Goal: Task Accomplishment & Management: Use online tool/utility

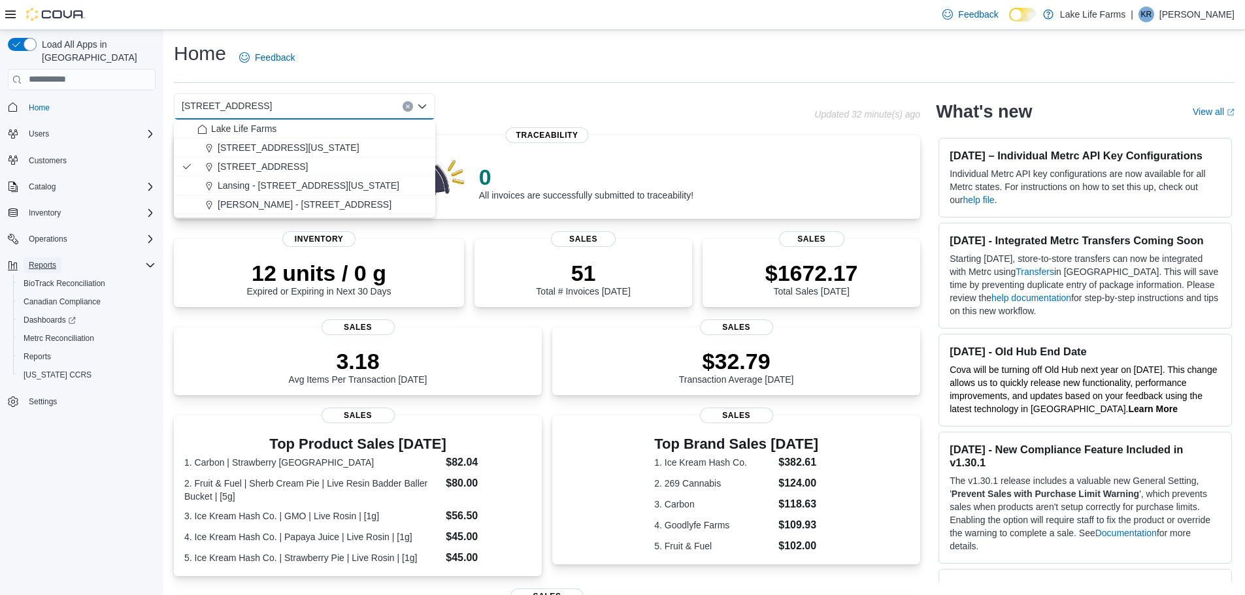
click at [45, 260] on span "Reports" at bounding box center [42, 265] width 27 height 10
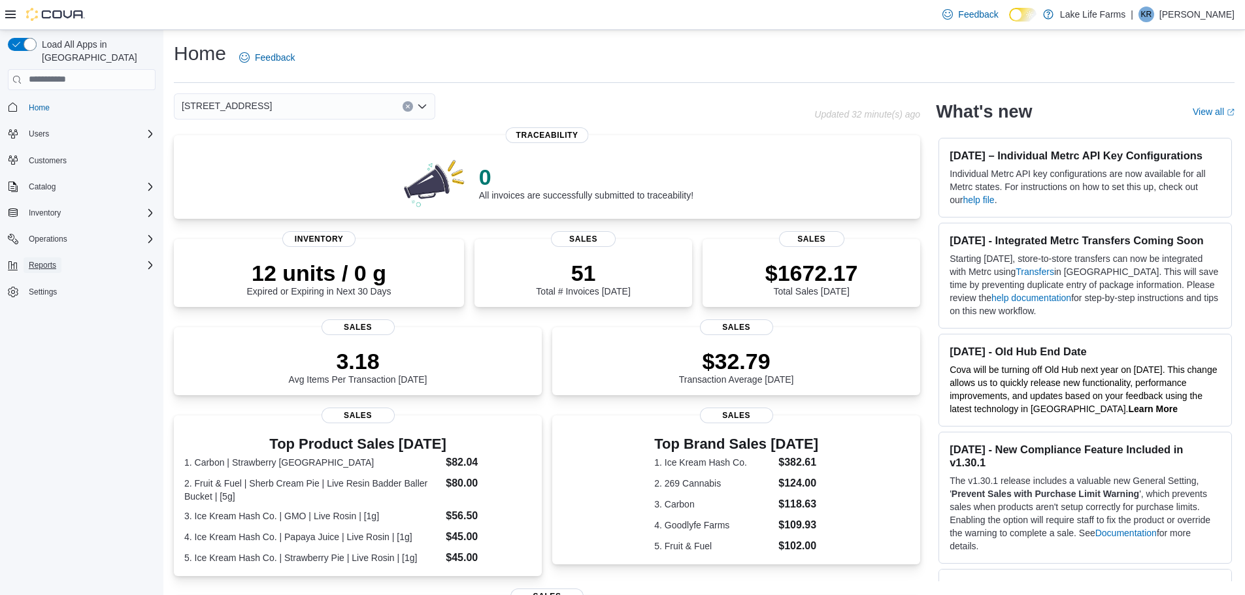
click at [45, 260] on span "Reports" at bounding box center [42, 265] width 27 height 10
click at [46, 352] on span "Reports" at bounding box center [37, 357] width 27 height 10
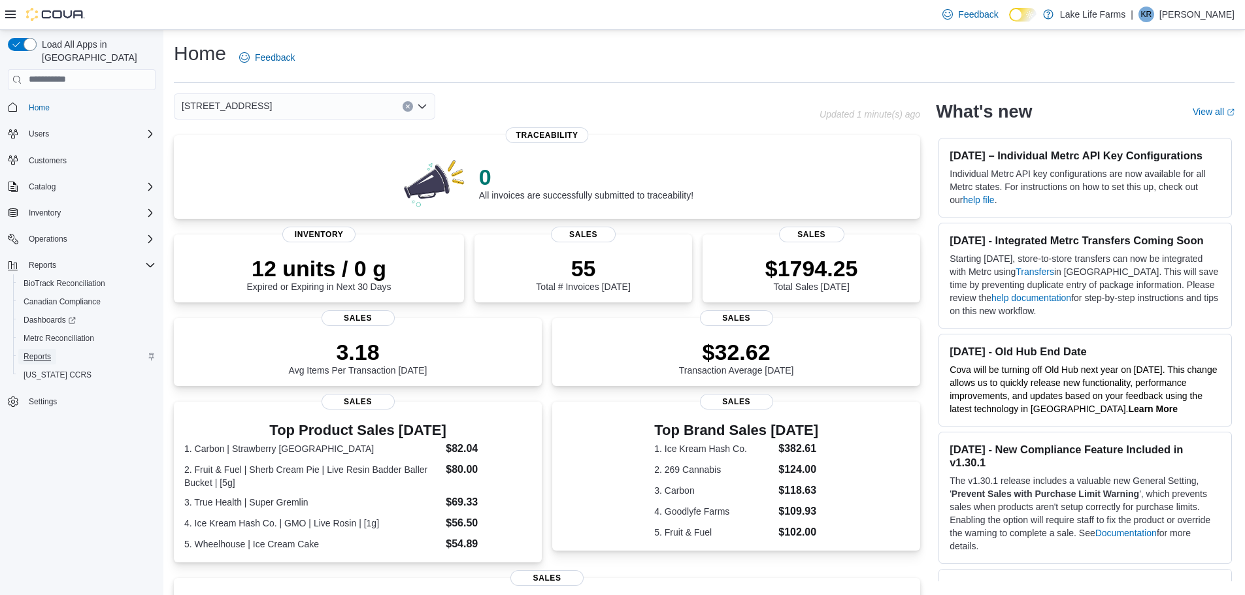
click at [44, 352] on span "Reports" at bounding box center [37, 357] width 27 height 10
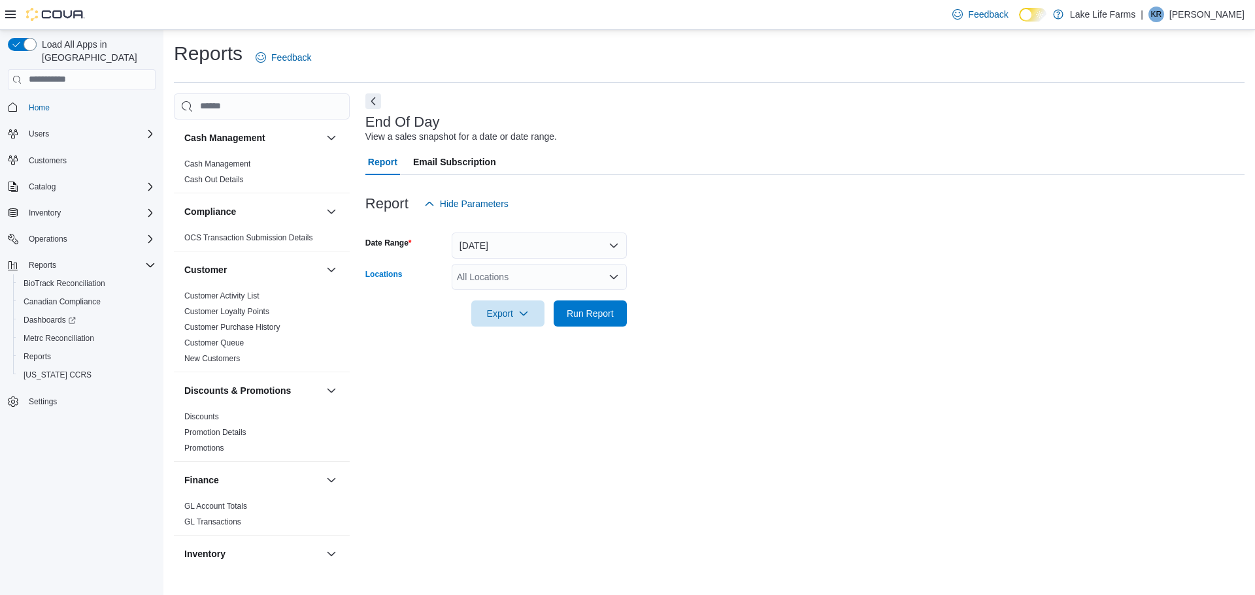
click at [498, 278] on div "All Locations" at bounding box center [539, 277] width 175 height 26
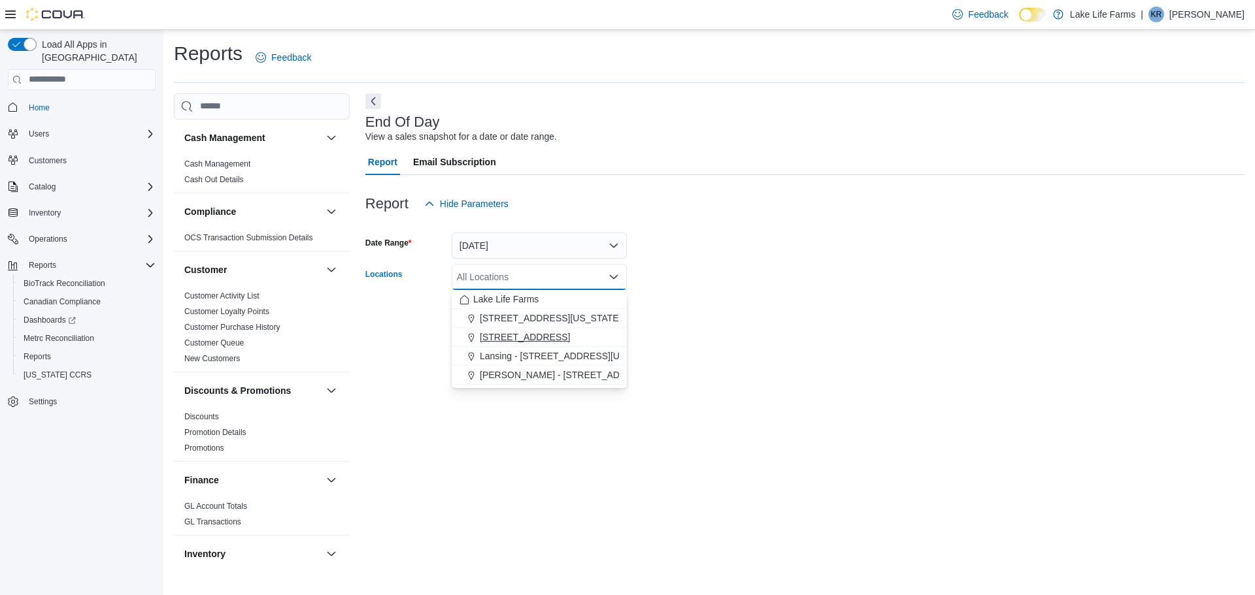
click at [524, 339] on span "[STREET_ADDRESS]" at bounding box center [525, 337] width 90 height 13
click at [380, 448] on div "End Of Day View a sales snapshot for a date or date range. Report Email Subscri…" at bounding box center [804, 329] width 879 height 473
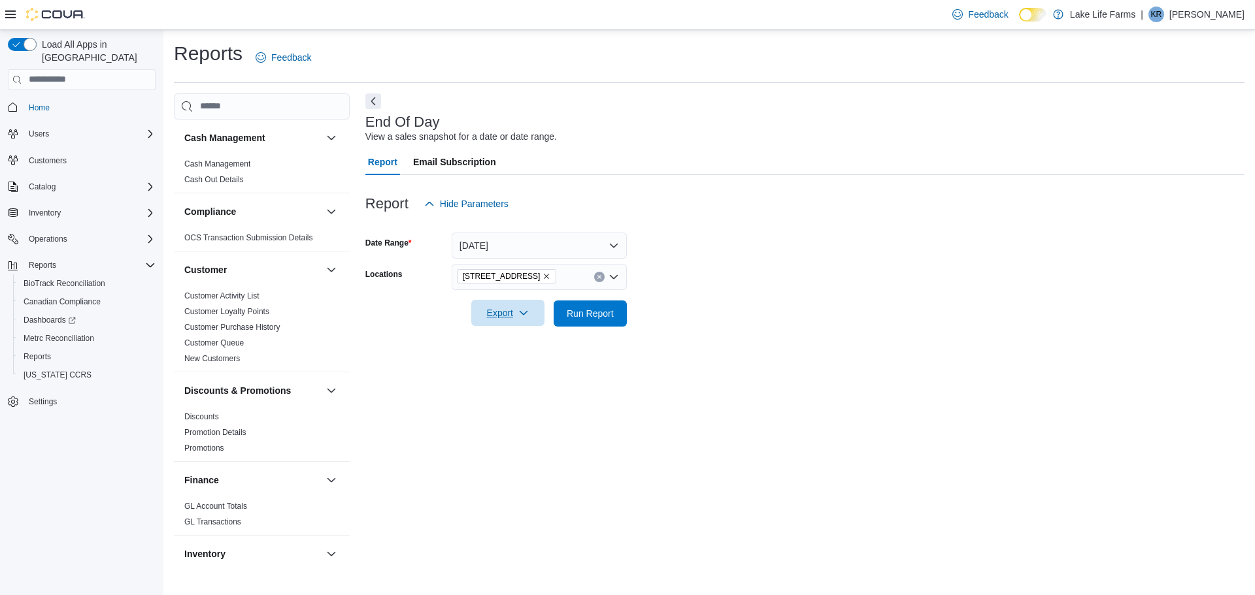
click at [497, 323] on span "Export" at bounding box center [508, 313] width 58 height 26
click at [491, 371] on span "Export to Pdf" at bounding box center [509, 366] width 59 height 10
